Goal: Transaction & Acquisition: Download file/media

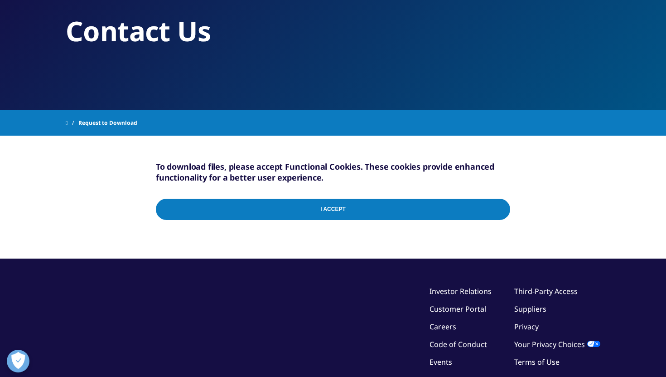
click at [449, 213] on input "I Accept" at bounding box center [333, 209] width 355 height 21
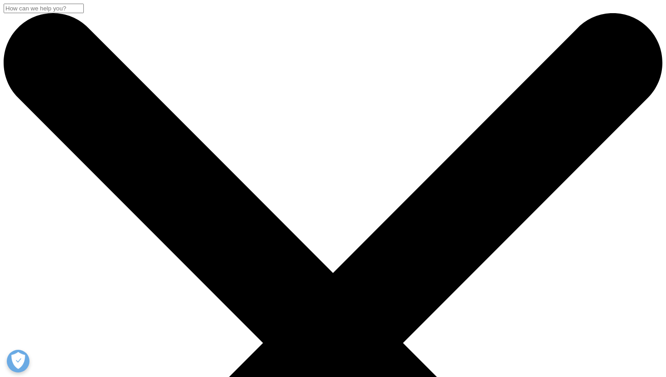
scroll to position [74, 0]
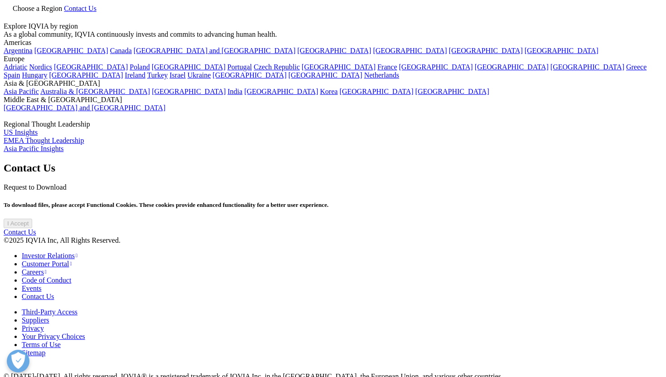
scroll to position [74, 0]
